Goal: Information Seeking & Learning: Learn about a topic

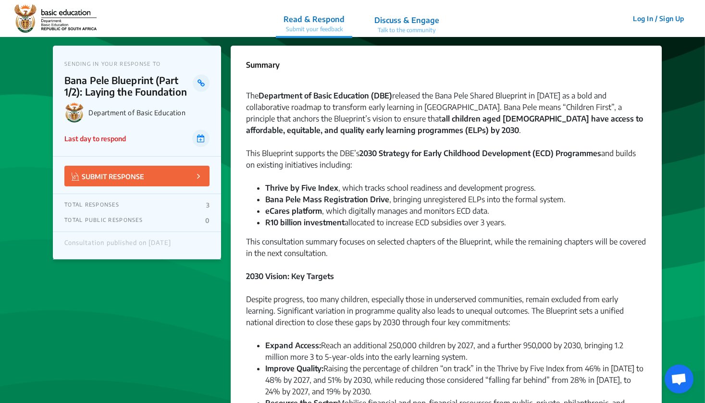
scroll to position [4, 0]
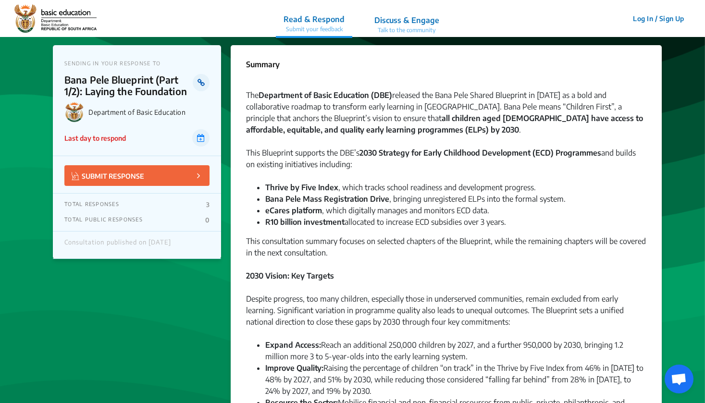
click at [199, 81] on icon at bounding box center [200, 83] width 7 height 8
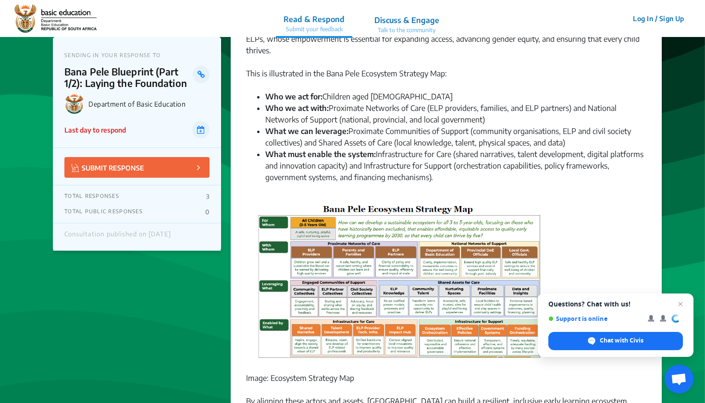
scroll to position [643, 0]
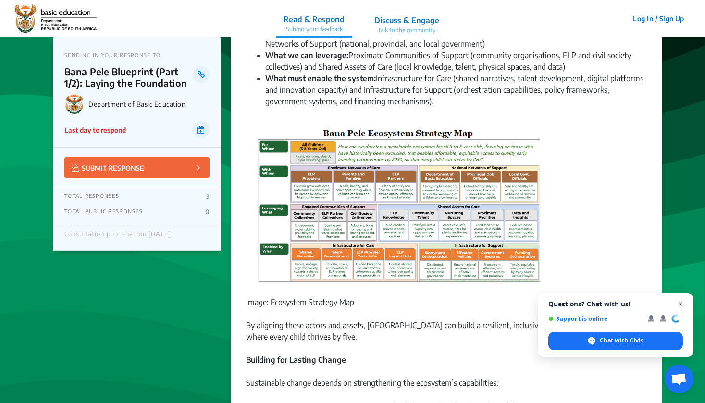
click at [681, 304] on span "Open chat" at bounding box center [680, 304] width 12 height 12
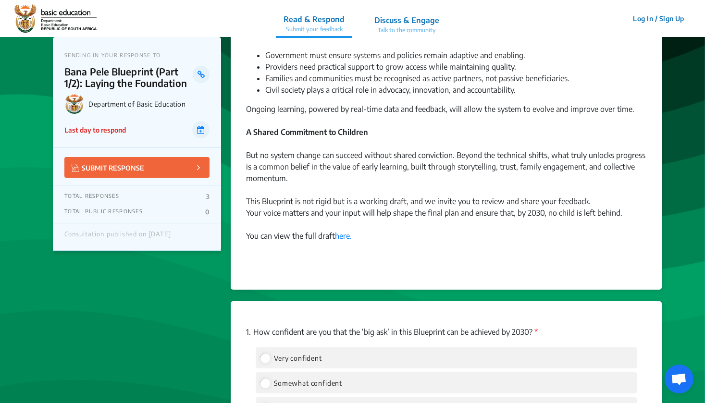
scroll to position [986, 0]
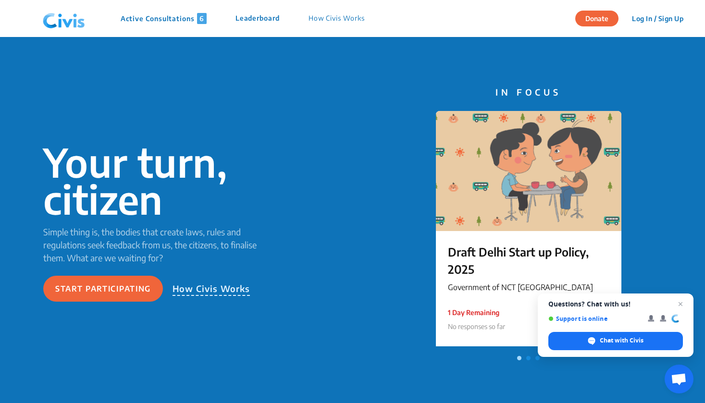
click at [169, 18] on p "Active Consultations 6" at bounding box center [164, 18] width 86 height 11
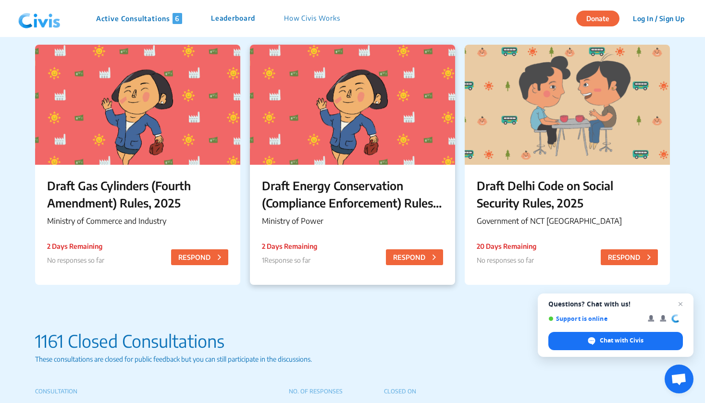
scroll to position [336, 0]
